Goal: Information Seeking & Learning: Learn about a topic

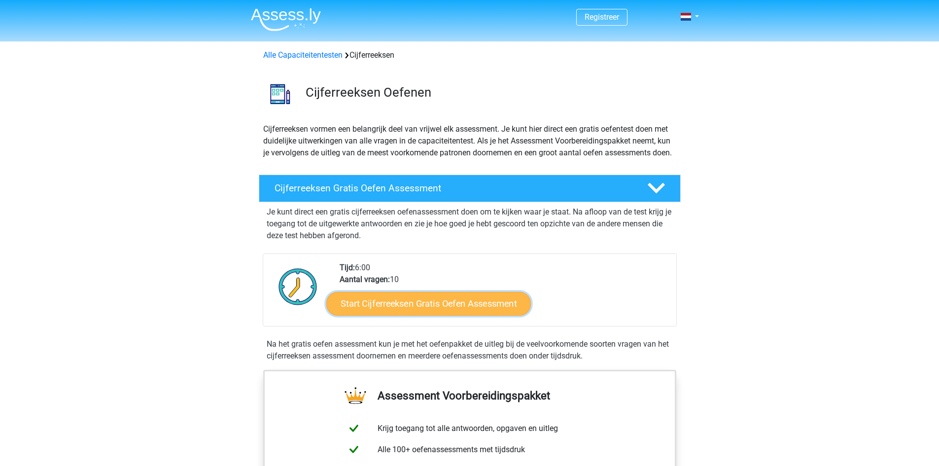
click at [452, 315] on link "Start Cijferreeksen Gratis Oefen Assessment" at bounding box center [428, 303] width 205 height 24
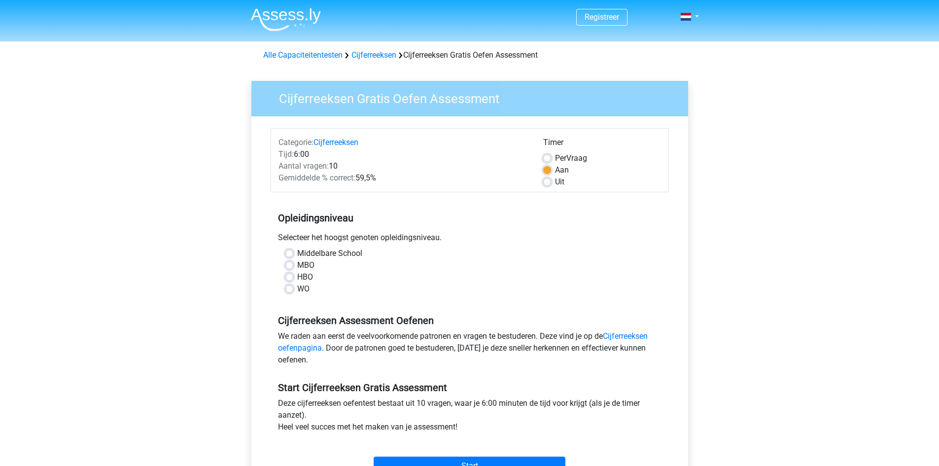
click at [297, 254] on label "Middelbare School" at bounding box center [329, 253] width 65 height 12
click at [285, 254] on input "Middelbare School" at bounding box center [289, 252] width 8 height 10
radio input "true"
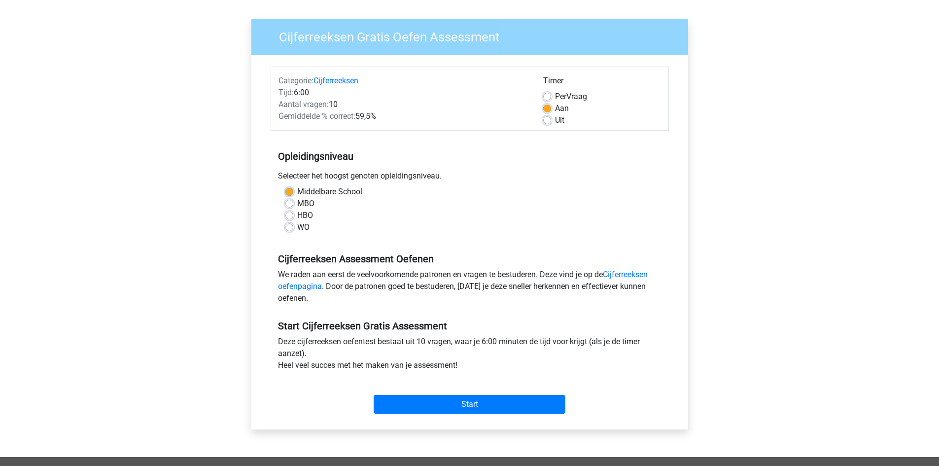
scroll to position [197, 0]
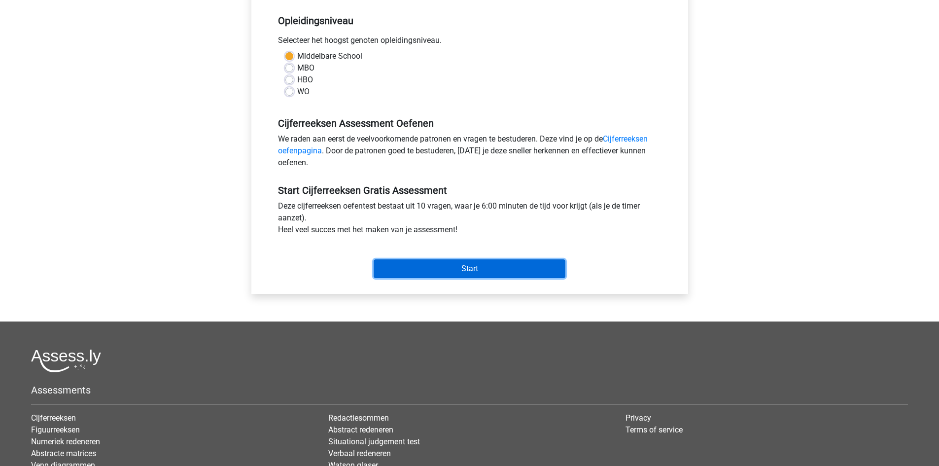
click at [477, 266] on input "Start" at bounding box center [470, 268] width 192 height 19
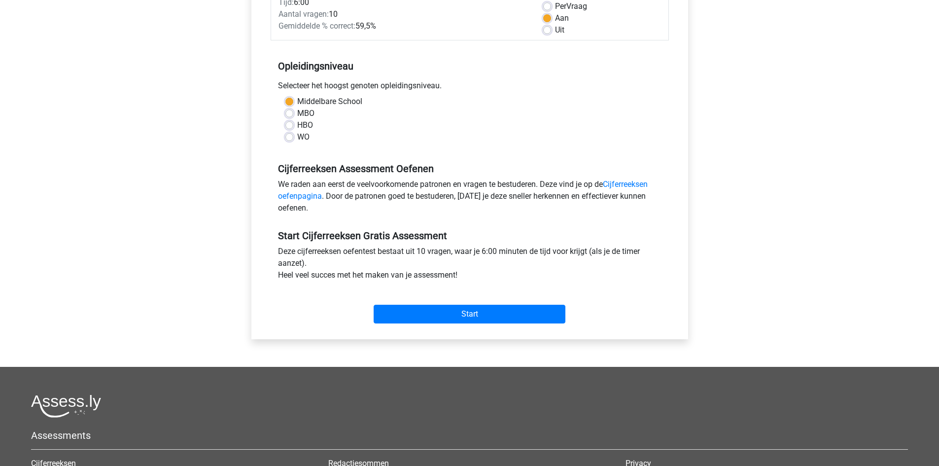
scroll to position [148, 0]
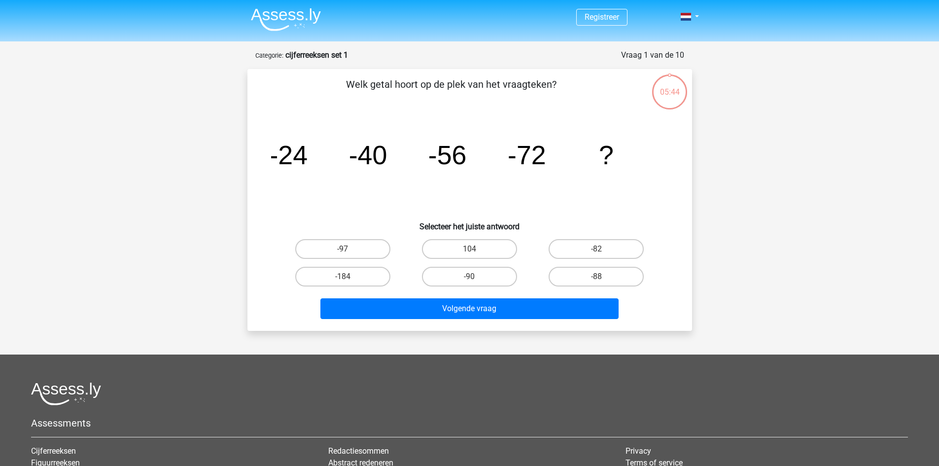
click at [599, 276] on input "-88" at bounding box center [599, 279] width 6 height 6
radio input "true"
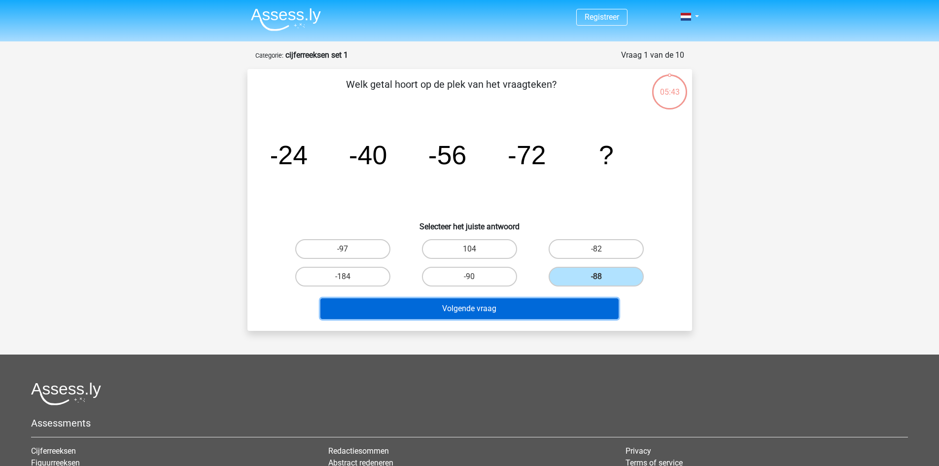
click at [524, 309] on button "Volgende vraag" at bounding box center [469, 308] width 298 height 21
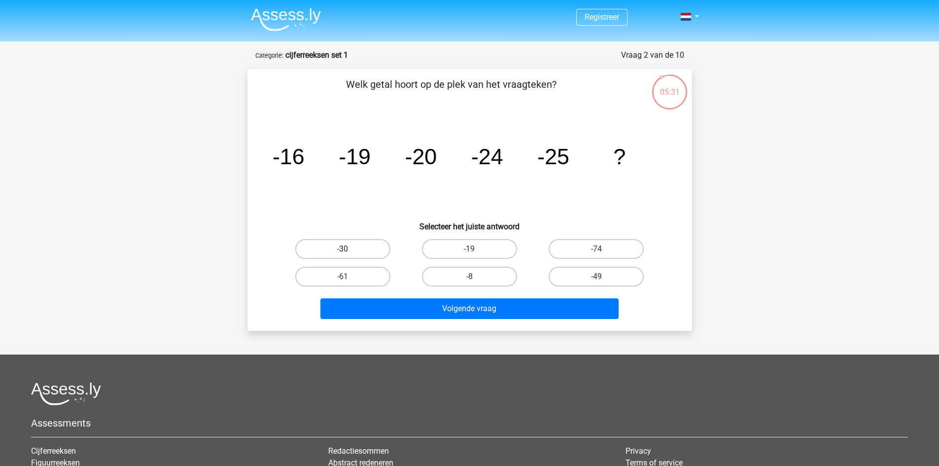
click at [374, 253] on label "-30" at bounding box center [342, 249] width 95 height 20
click at [349, 253] on input "-30" at bounding box center [346, 252] width 6 height 6
radio input "true"
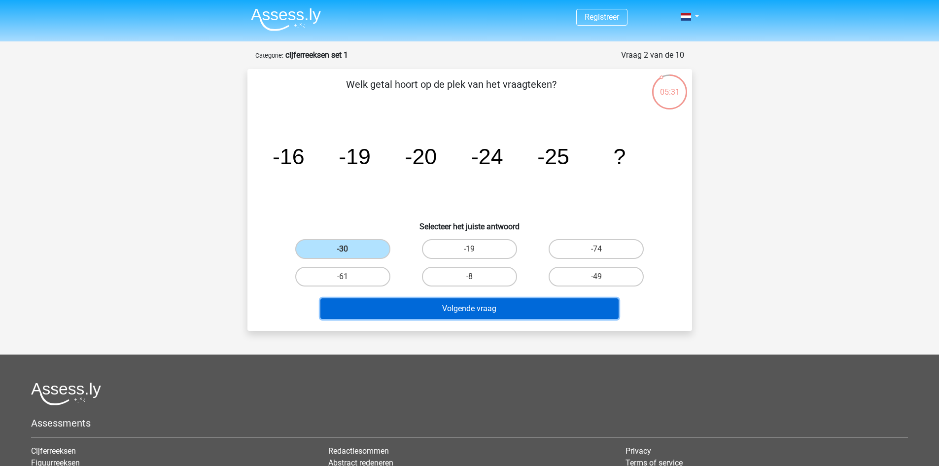
click at [451, 306] on button "Volgende vraag" at bounding box center [469, 308] width 298 height 21
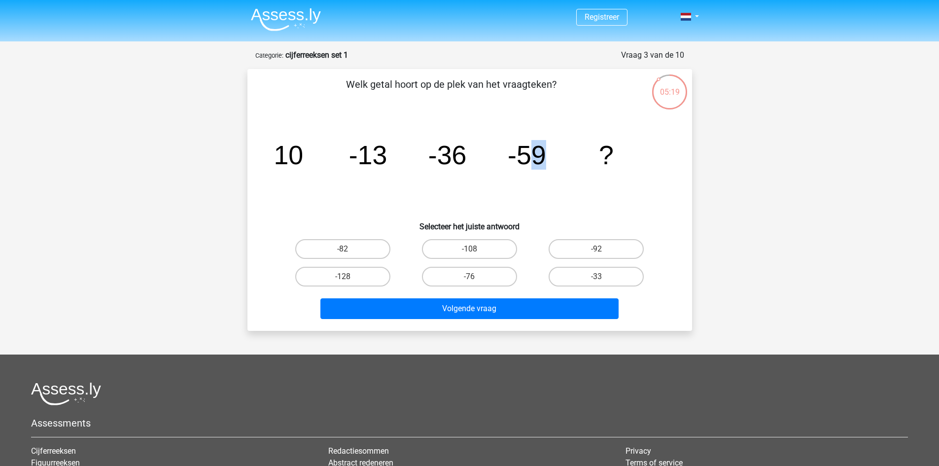
drag, startPoint x: 524, startPoint y: 154, endPoint x: 560, endPoint y: 151, distance: 36.1
click at [560, 151] on icon "image/svg+xml 10 -13 -36 -59 ?" at bounding box center [469, 164] width 397 height 100
click at [513, 201] on icon "image/svg+xml 10 -13 -36 -59 ?" at bounding box center [469, 164] width 397 height 100
click at [353, 254] on label "-82" at bounding box center [342, 249] width 95 height 20
click at [349, 254] on input "-82" at bounding box center [346, 252] width 6 height 6
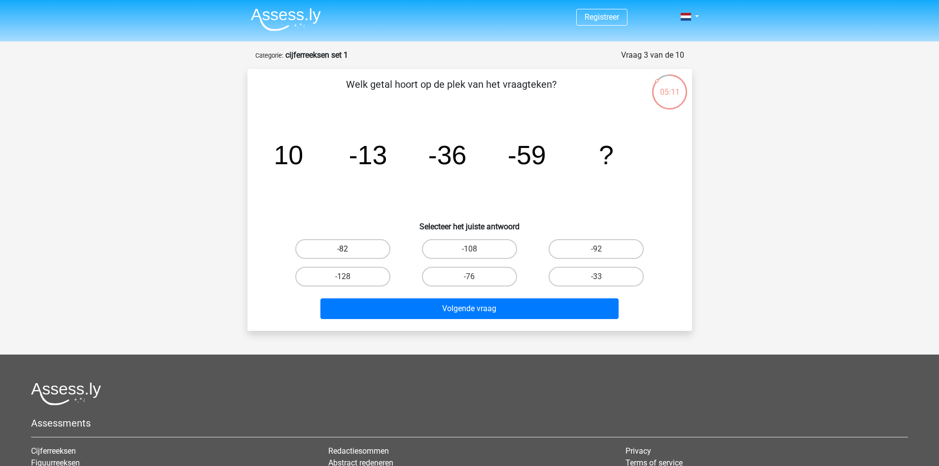
radio input "true"
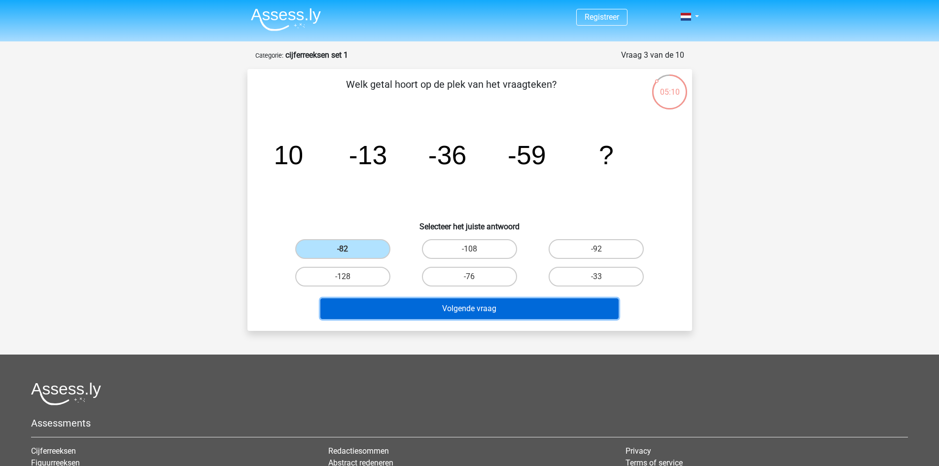
click at [467, 305] on button "Volgende vraag" at bounding box center [469, 308] width 298 height 21
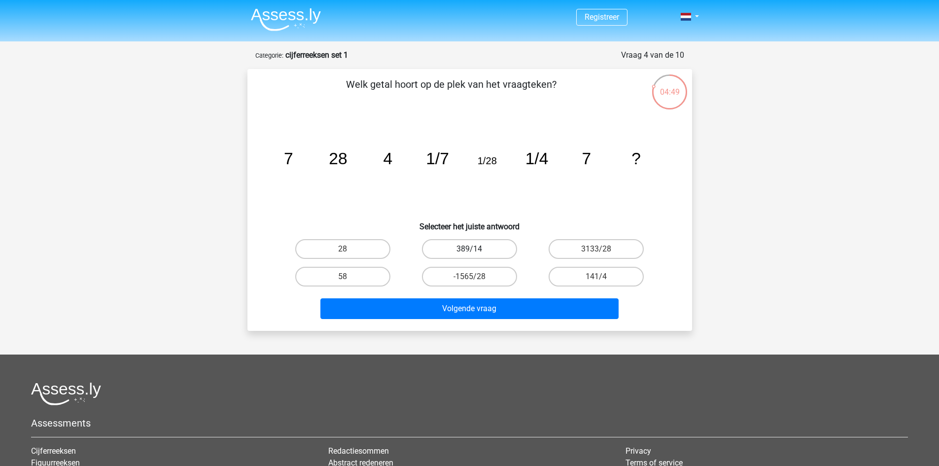
click at [480, 252] on label "389/14" at bounding box center [469, 249] width 95 height 20
click at [476, 252] on input "389/14" at bounding box center [472, 252] width 6 height 6
radio input "true"
click at [491, 296] on div "Volgende vraag" at bounding box center [469, 306] width 413 height 33
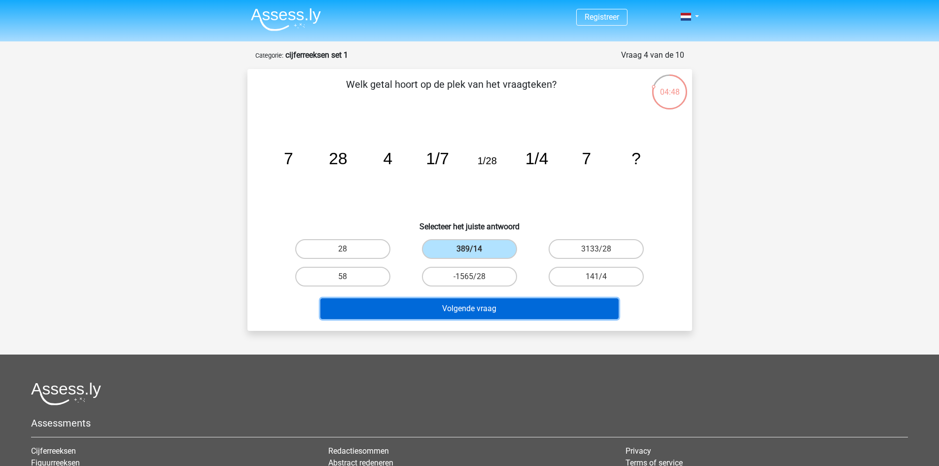
click at [496, 309] on button "Volgende vraag" at bounding box center [469, 308] width 298 height 21
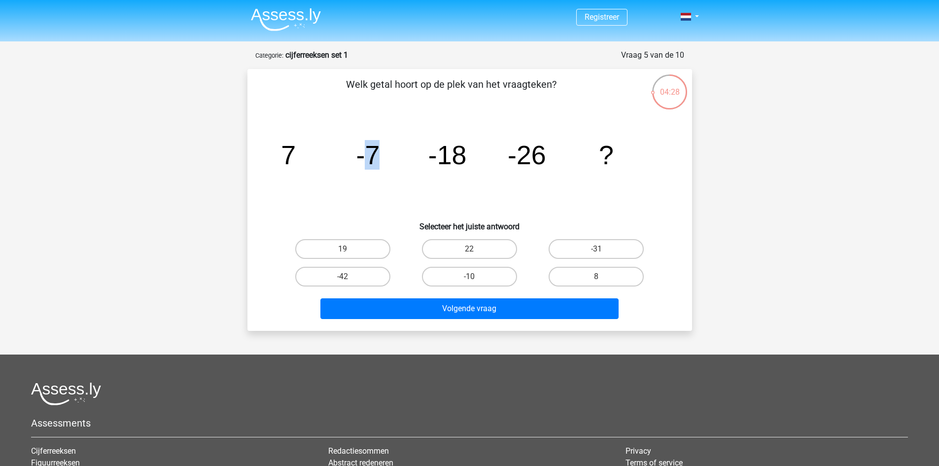
drag, startPoint x: 361, startPoint y: 158, endPoint x: 386, endPoint y: 158, distance: 25.6
click at [386, 158] on icon "image/svg+xml 7 -7 -18 -26 ?" at bounding box center [469, 164] width 397 height 100
click at [592, 253] on label "-31" at bounding box center [596, 249] width 95 height 20
click at [596, 253] on input "-31" at bounding box center [599, 252] width 6 height 6
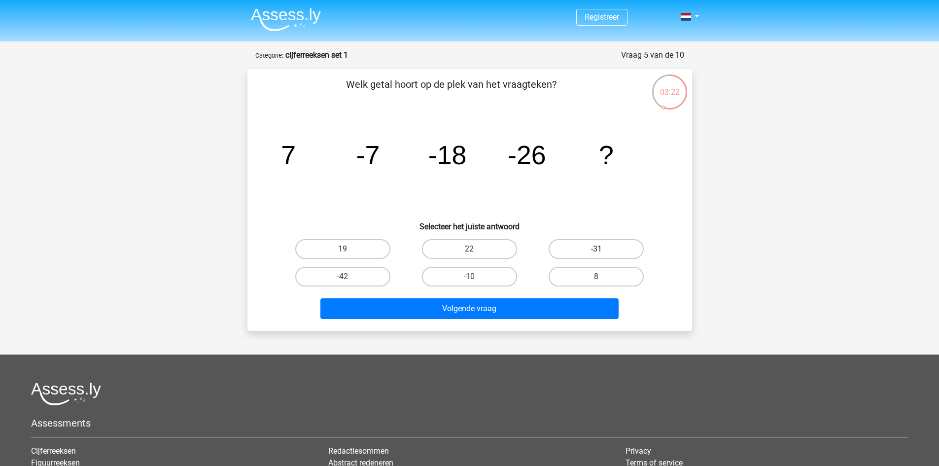
radio input "true"
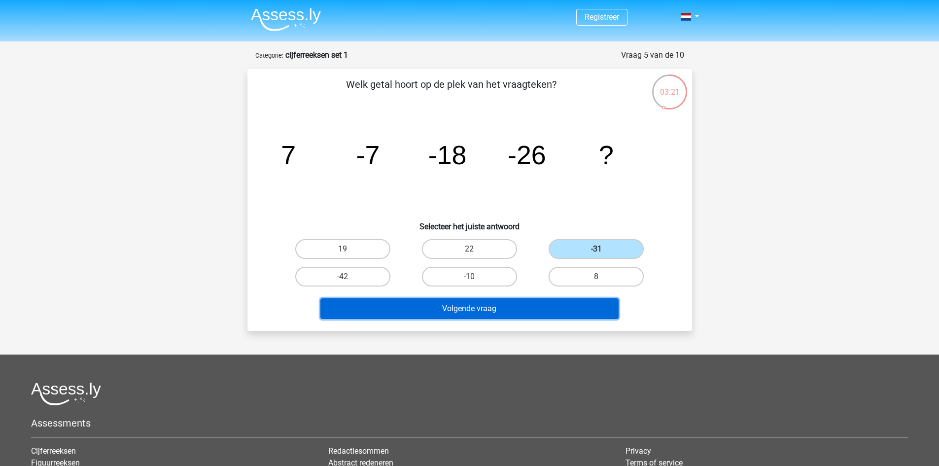
click at [557, 307] on button "Volgende vraag" at bounding box center [469, 308] width 298 height 21
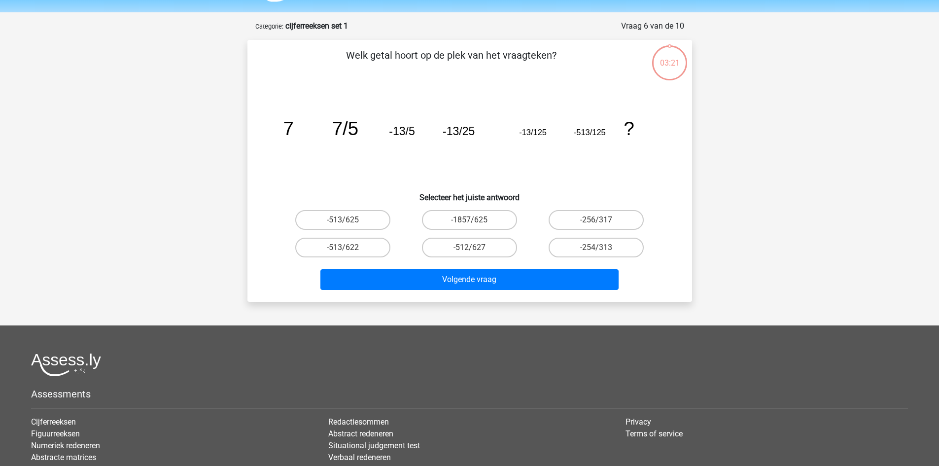
scroll to position [49, 0]
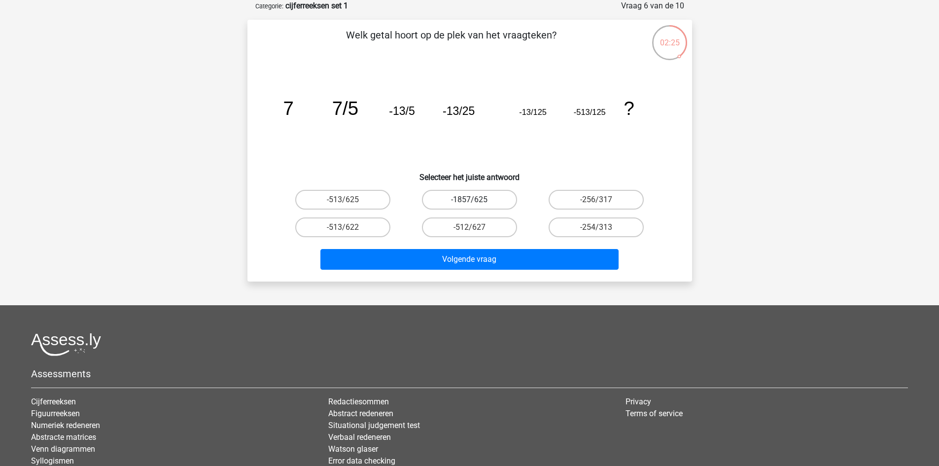
click at [485, 204] on label "-1857/625" at bounding box center [469, 200] width 95 height 20
click at [476, 204] on input "-1857/625" at bounding box center [472, 203] width 6 height 6
radio input "true"
click at [372, 194] on label "-513/625" at bounding box center [342, 200] width 95 height 20
click at [349, 200] on input "-513/625" at bounding box center [346, 203] width 6 height 6
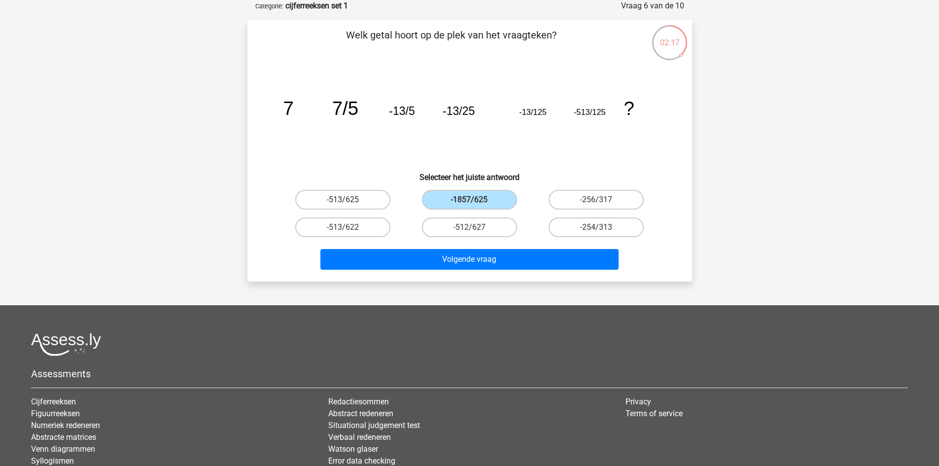
radio input "true"
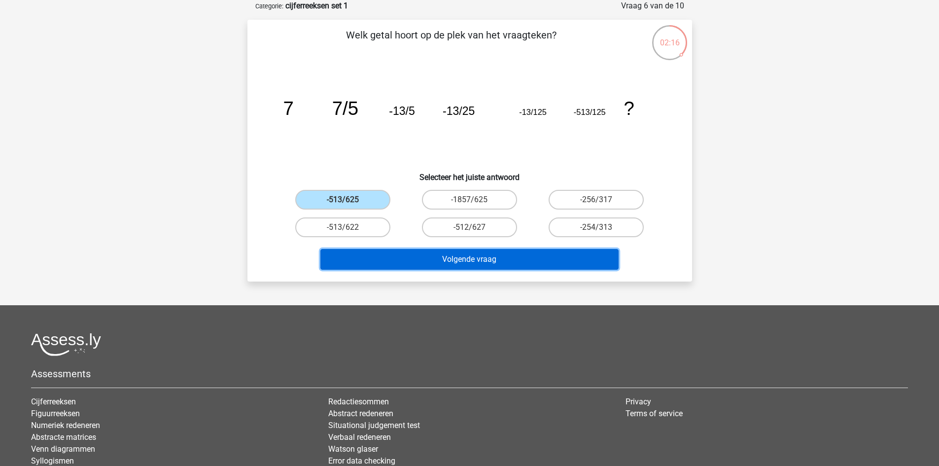
click at [510, 258] on button "Volgende vraag" at bounding box center [469, 259] width 298 height 21
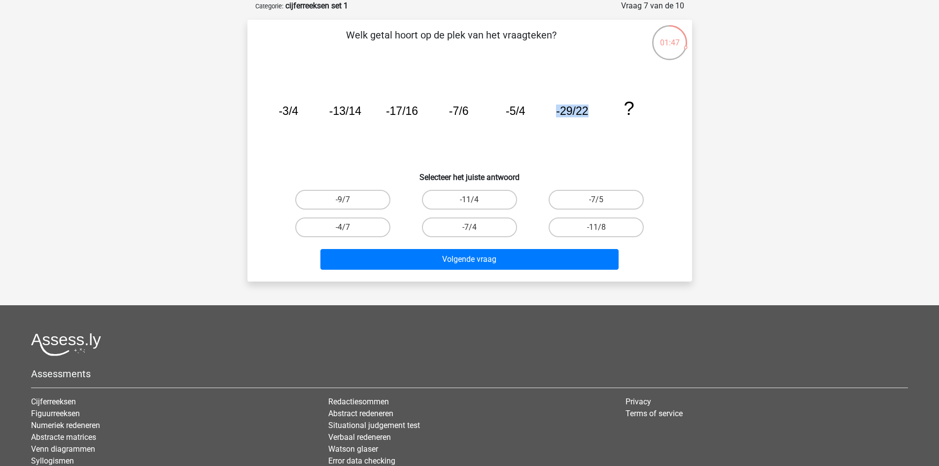
drag, startPoint x: 566, startPoint y: 108, endPoint x: 590, endPoint y: 110, distance: 24.2
click at [590, 110] on icon "image/svg+xml -3/4 -13/14 -17/16 -7/6 -5/4 -29/22 ?" at bounding box center [469, 115] width 397 height 100
click at [600, 133] on icon "image/svg+xml -3/4 -13/14 -17/16 -7/6 -5/4 -29/22 ?" at bounding box center [469, 115] width 397 height 100
click at [584, 225] on label "-11/8" at bounding box center [596, 227] width 95 height 20
click at [596, 227] on input "-11/8" at bounding box center [599, 230] width 6 height 6
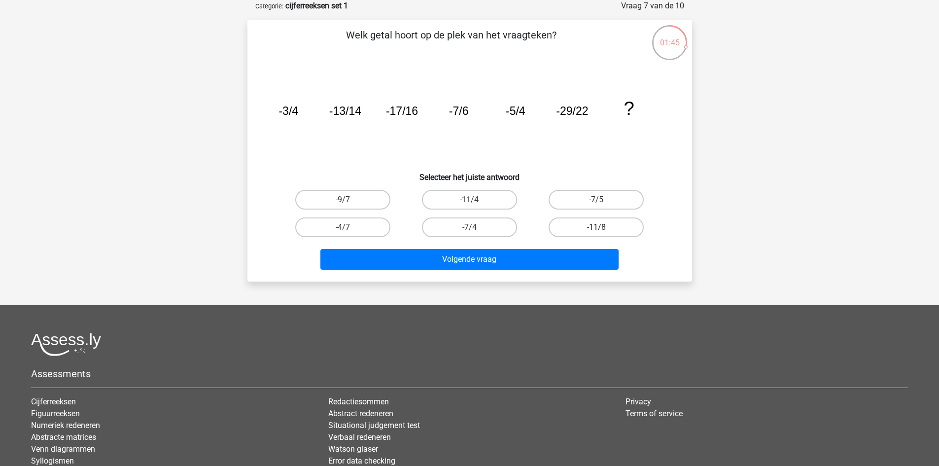
radio input "true"
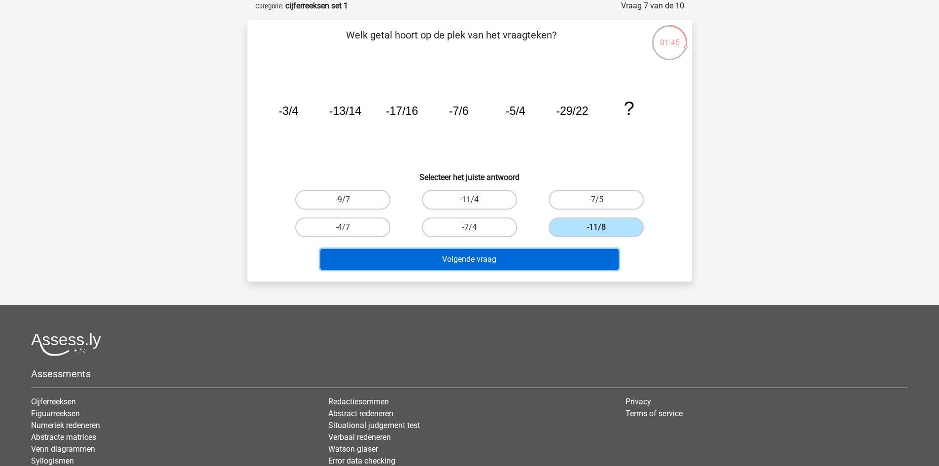
click at [519, 253] on button "Volgende vraag" at bounding box center [469, 259] width 298 height 21
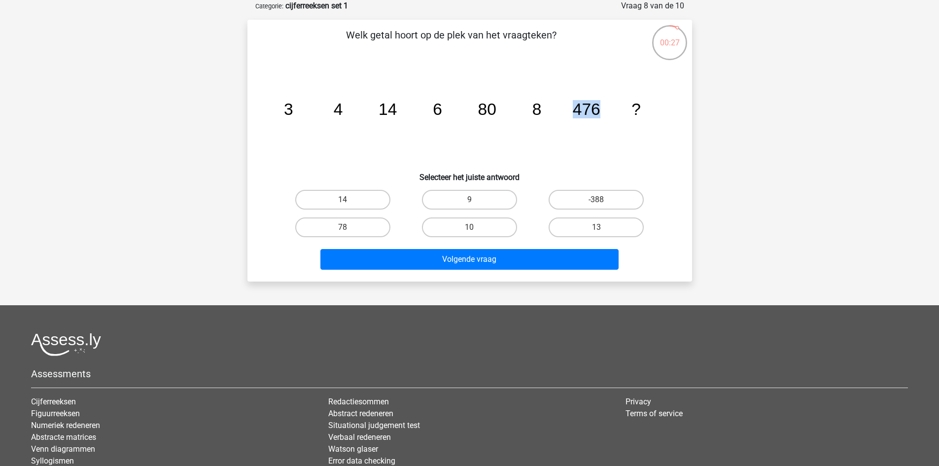
drag, startPoint x: 572, startPoint y: 107, endPoint x: 606, endPoint y: 111, distance: 33.7
click at [606, 111] on icon "image/svg+xml 3 4 14 6 80 8 476 ?" at bounding box center [469, 115] width 397 height 100
click at [424, 201] on label "9" at bounding box center [469, 200] width 95 height 20
click at [469, 201] on input "9" at bounding box center [472, 203] width 6 height 6
radio input "true"
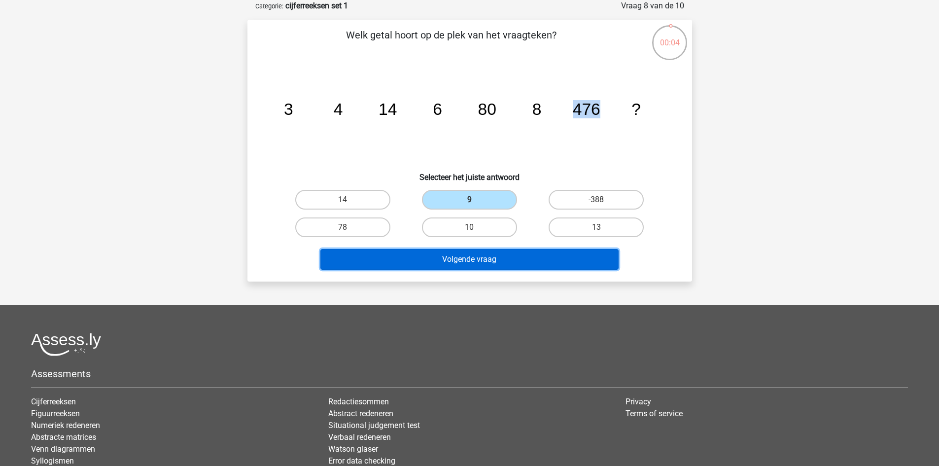
click at [497, 258] on button "Volgende vraag" at bounding box center [469, 259] width 298 height 21
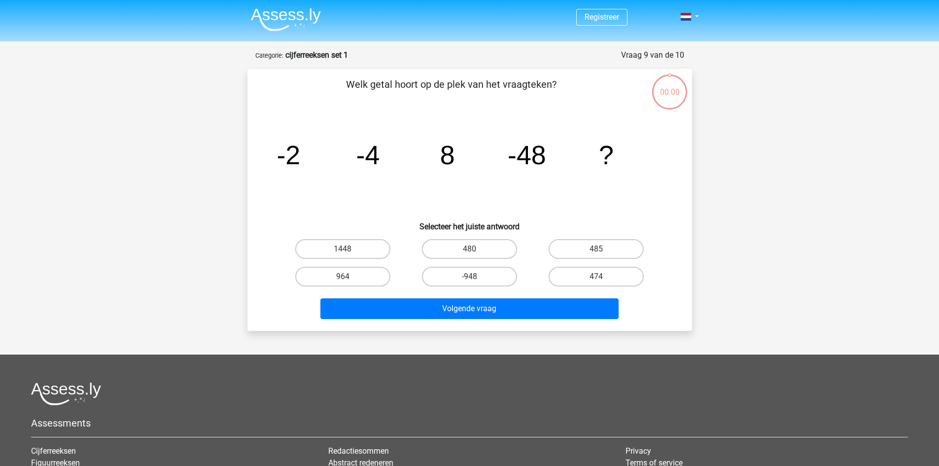
scroll to position [49, 0]
